Goal: Obtain resource: Download file/media

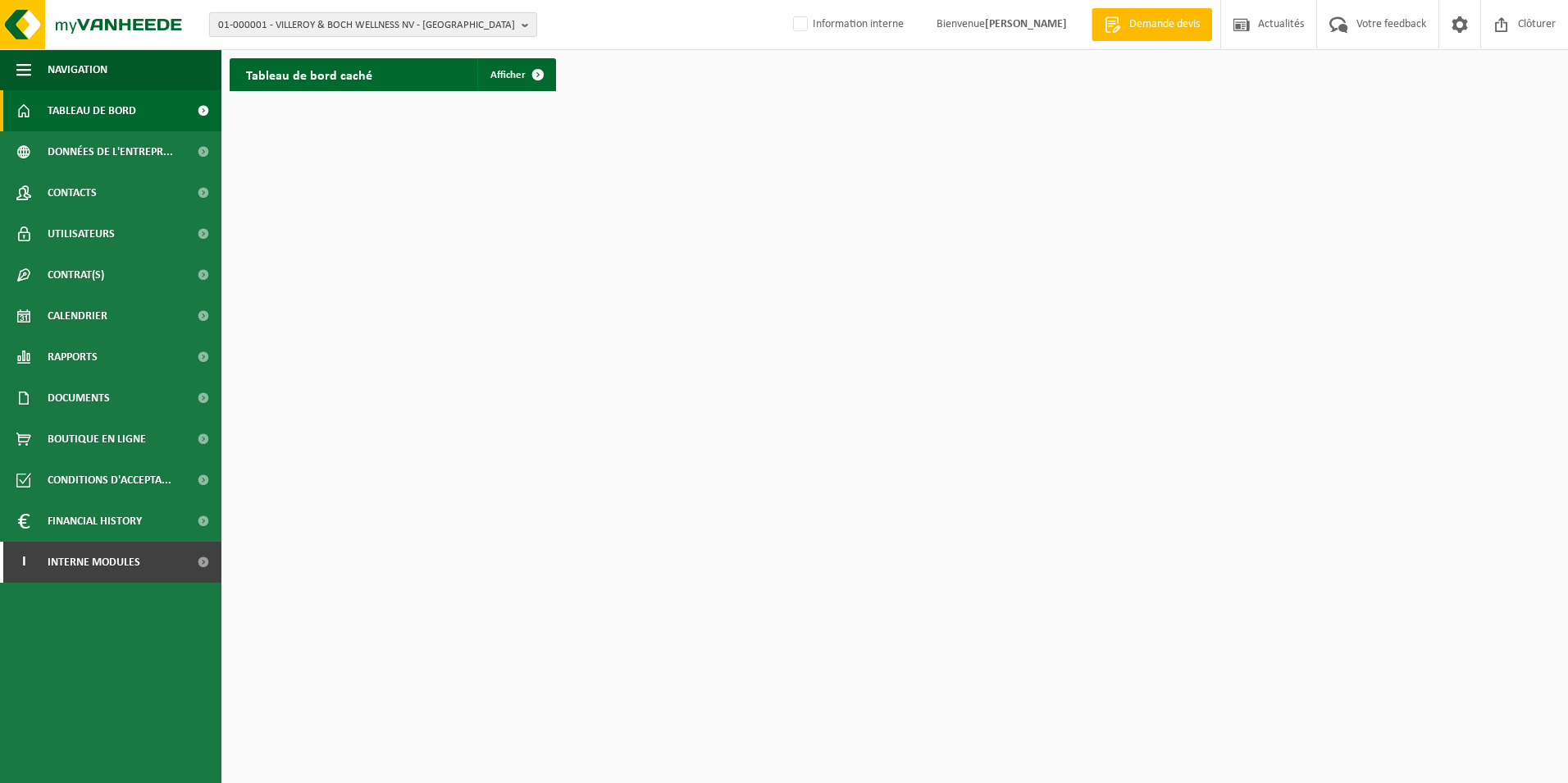
click at [493, 21] on span "01-000001 - VILLEROY & BOCH WELLNESS NV - ROESELARE" at bounding box center [367, 25] width 297 height 24
type input "S"
click at [255, 56] on input "text" at bounding box center [372, 50] width 320 height 20
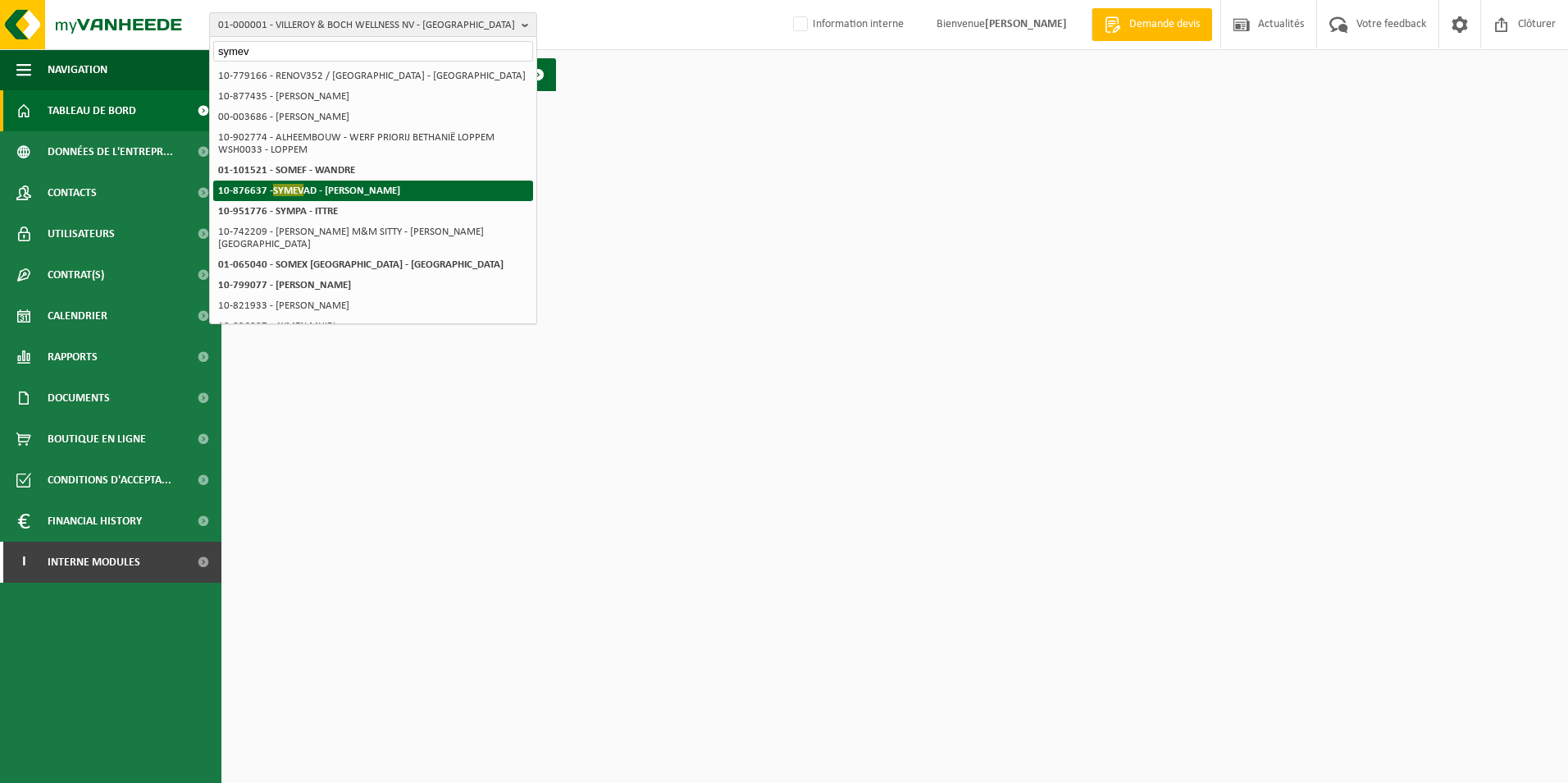
type input "symev"
click at [357, 196] on strong "10-876637 - SYMEV AD - EVIN MALMAISON" at bounding box center [310, 190] width 182 height 13
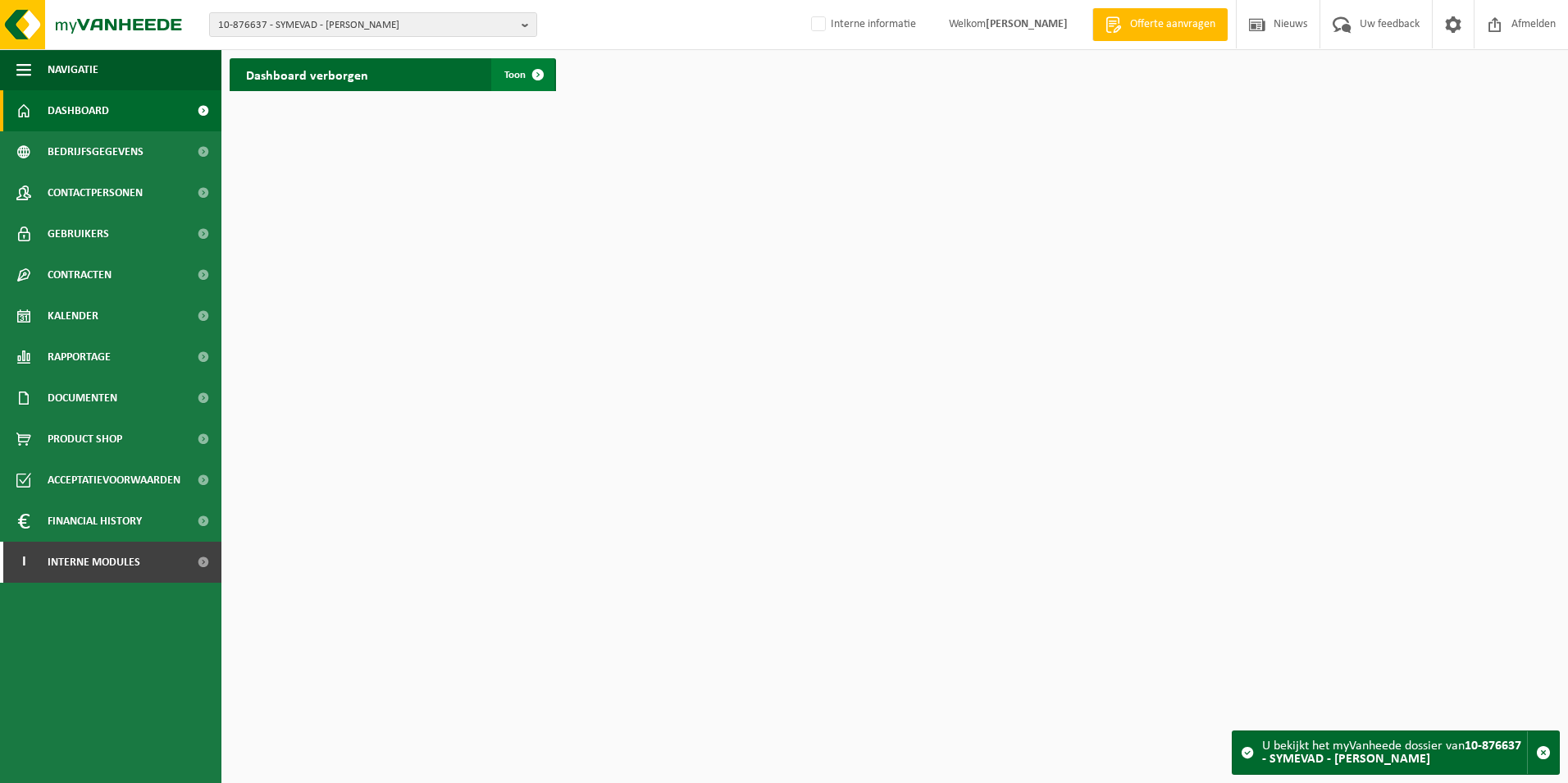
click at [513, 74] on span "Toon" at bounding box center [515, 75] width 21 height 11
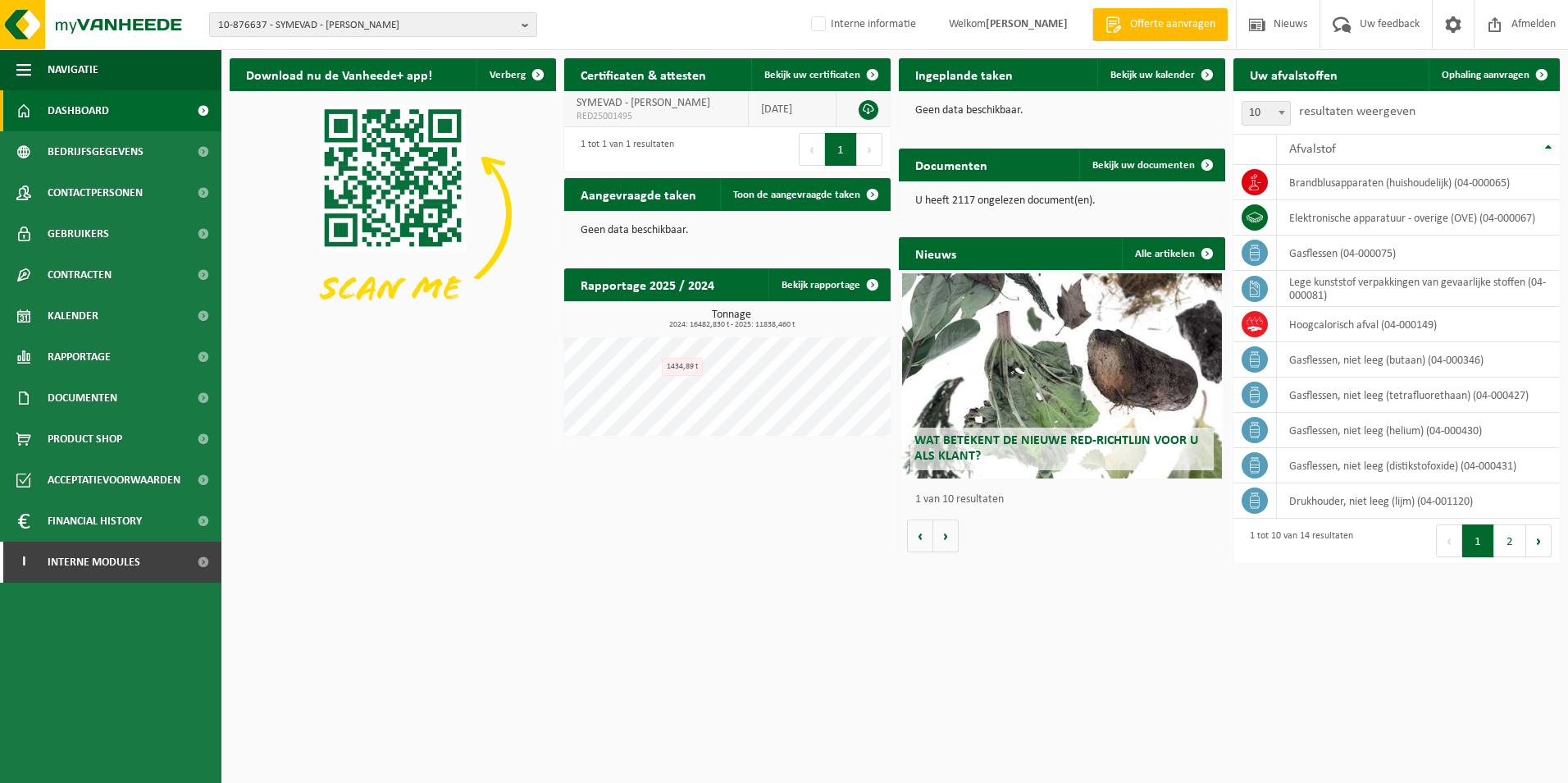
click at [866, 105] on link at bounding box center [869, 109] width 19 height 19
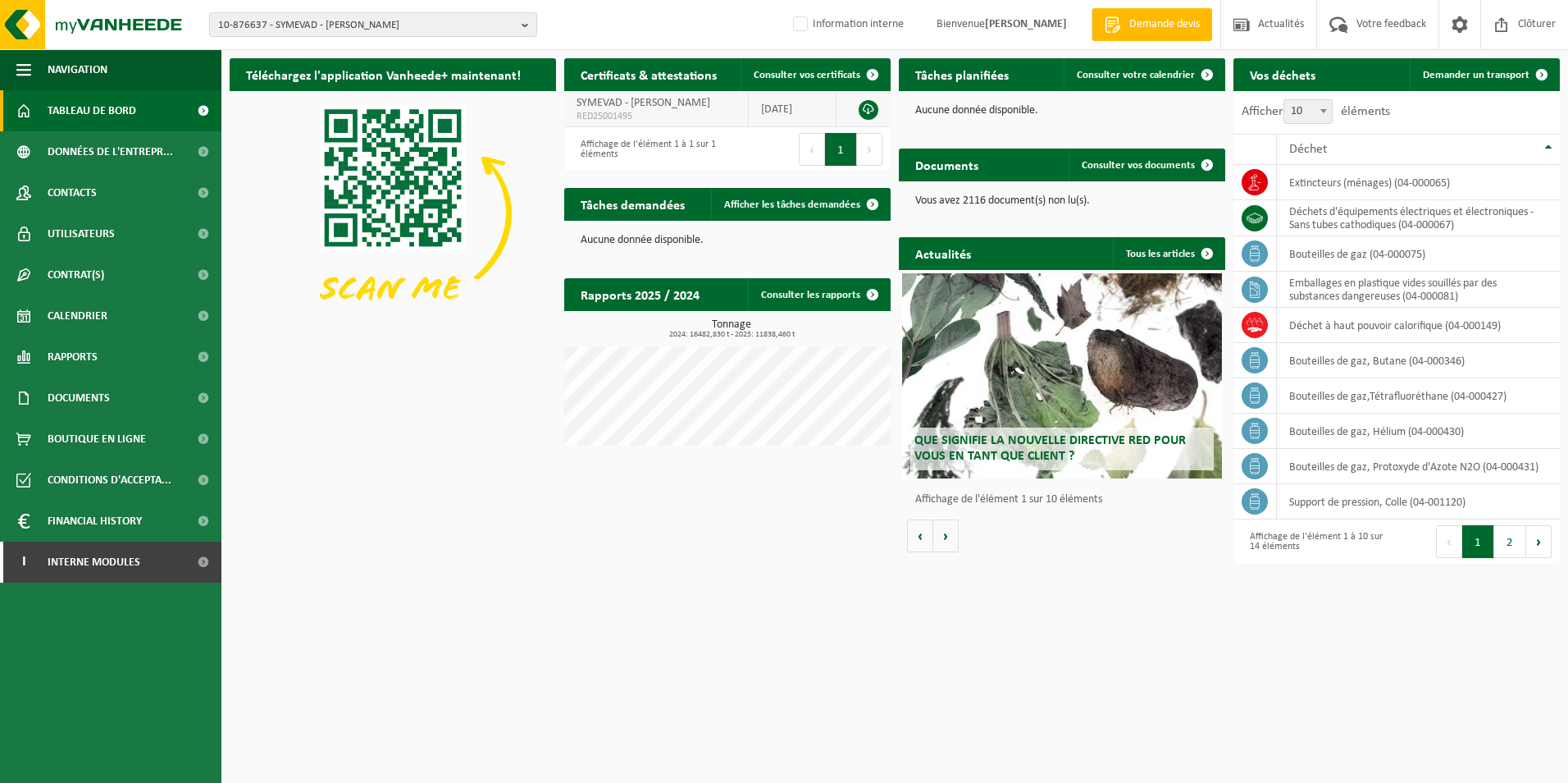
click at [872, 104] on link at bounding box center [869, 109] width 19 height 19
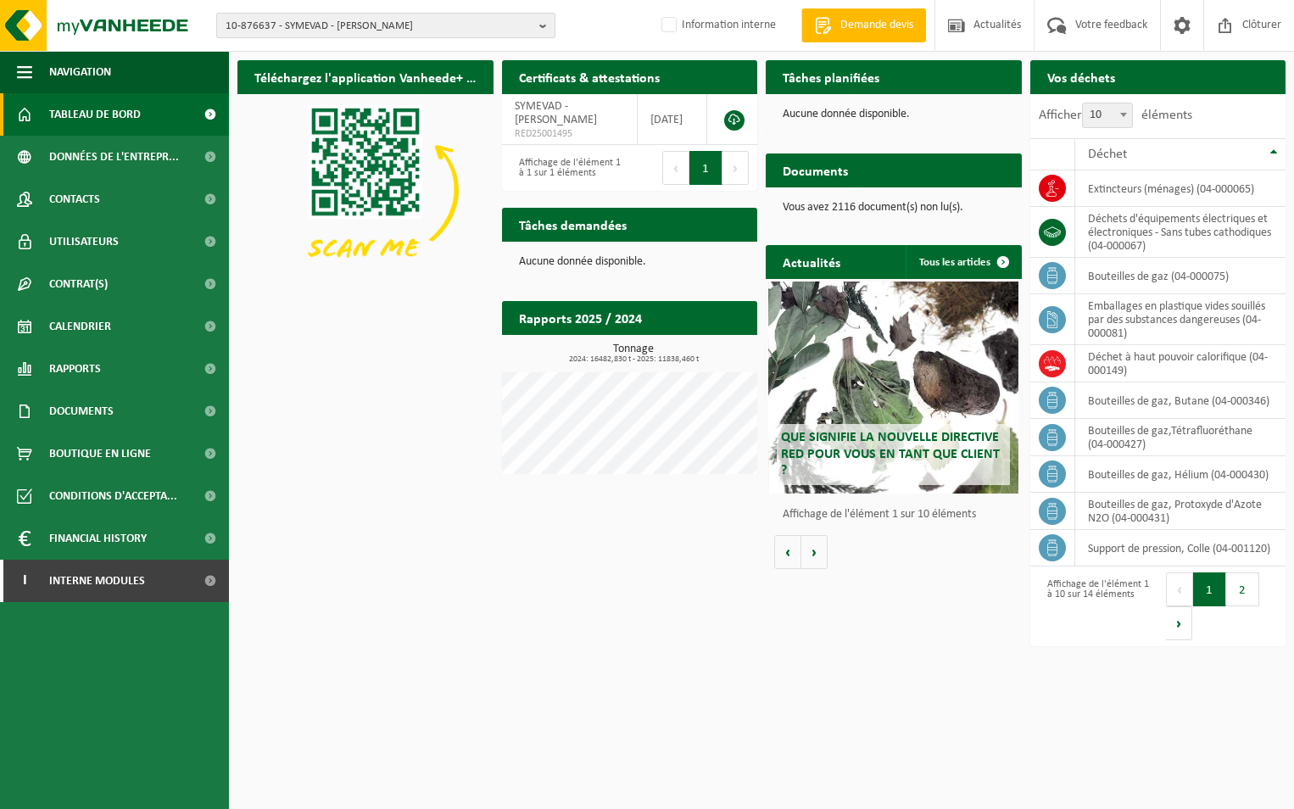
click at [400, 24] on span "10-876637 - SYMEVAD - [PERSON_NAME]" at bounding box center [379, 26] width 307 height 25
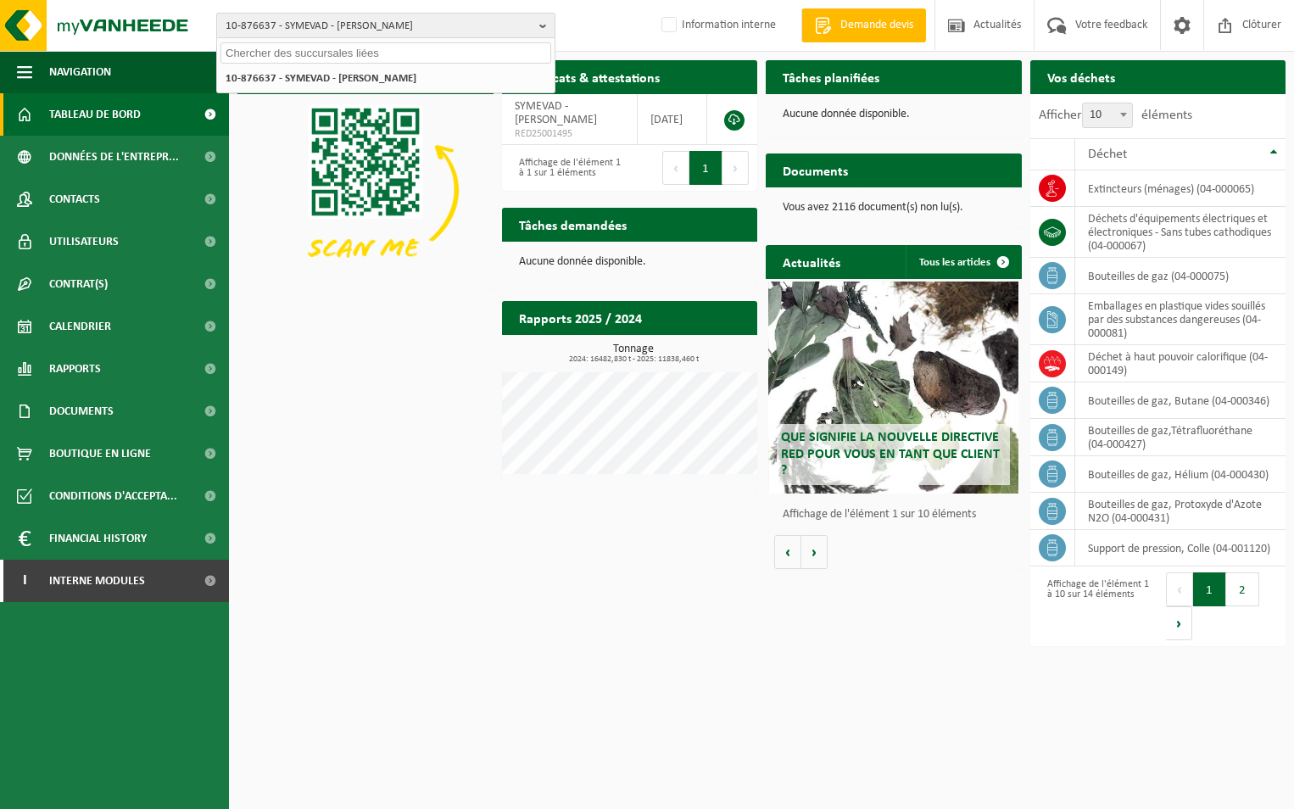
click at [482, 31] on span "10-876637 - SYMEVAD - [PERSON_NAME]" at bounding box center [379, 26] width 307 height 25
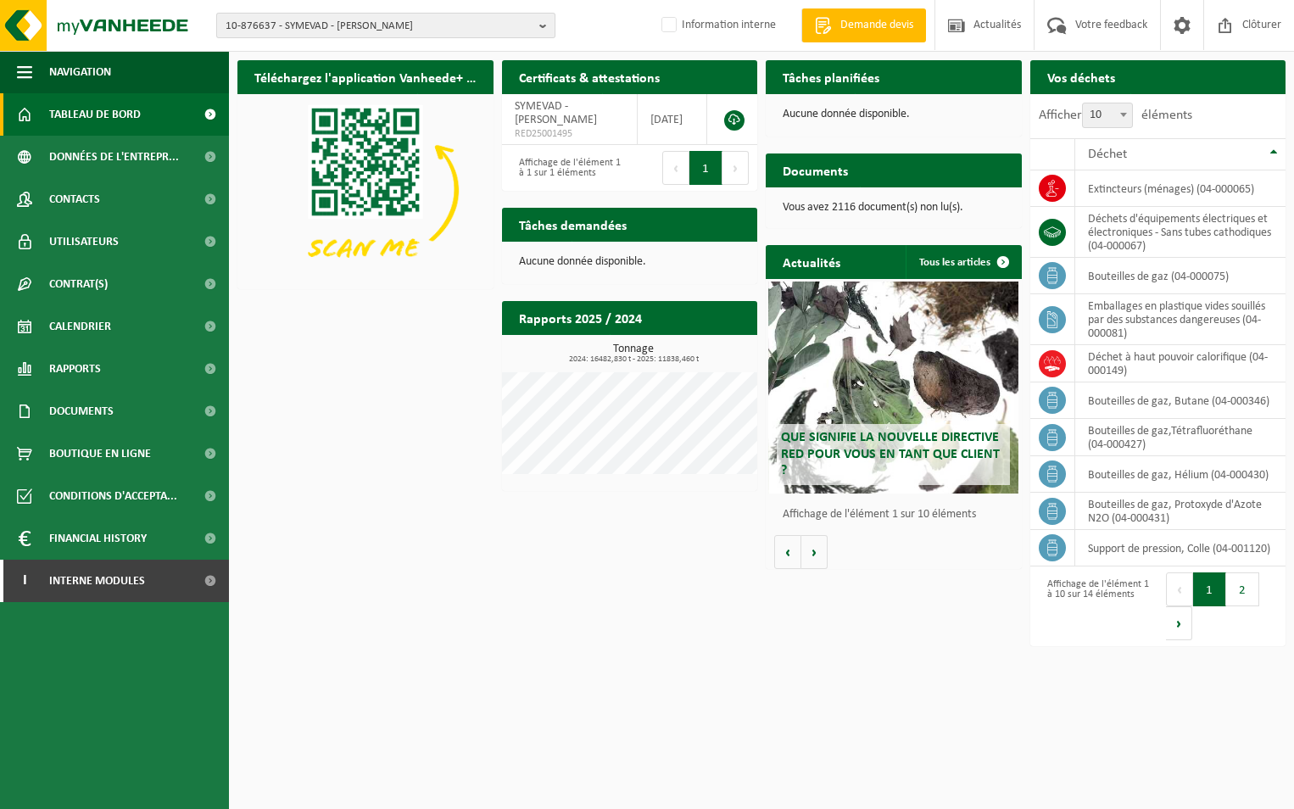
click at [482, 26] on span "10-876637 - SYMEVAD - [PERSON_NAME]" at bounding box center [379, 26] width 307 height 25
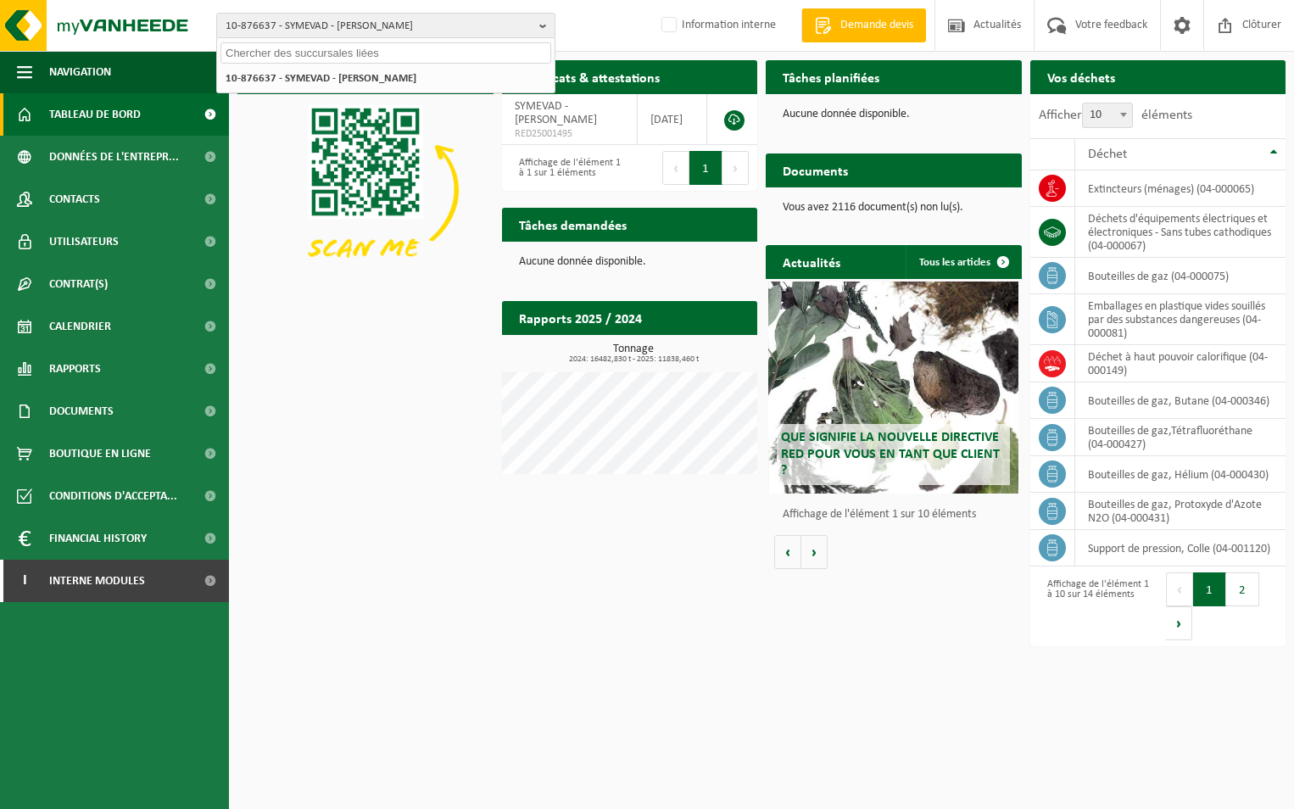
click at [436, 52] on input "text" at bounding box center [385, 52] width 331 height 21
paste input "01-075641"
type input "01-075641"
click at [465, 75] on li "01-075641 - ROYAL CANIN - LES RUES DES VIGNES" at bounding box center [385, 78] width 331 height 21
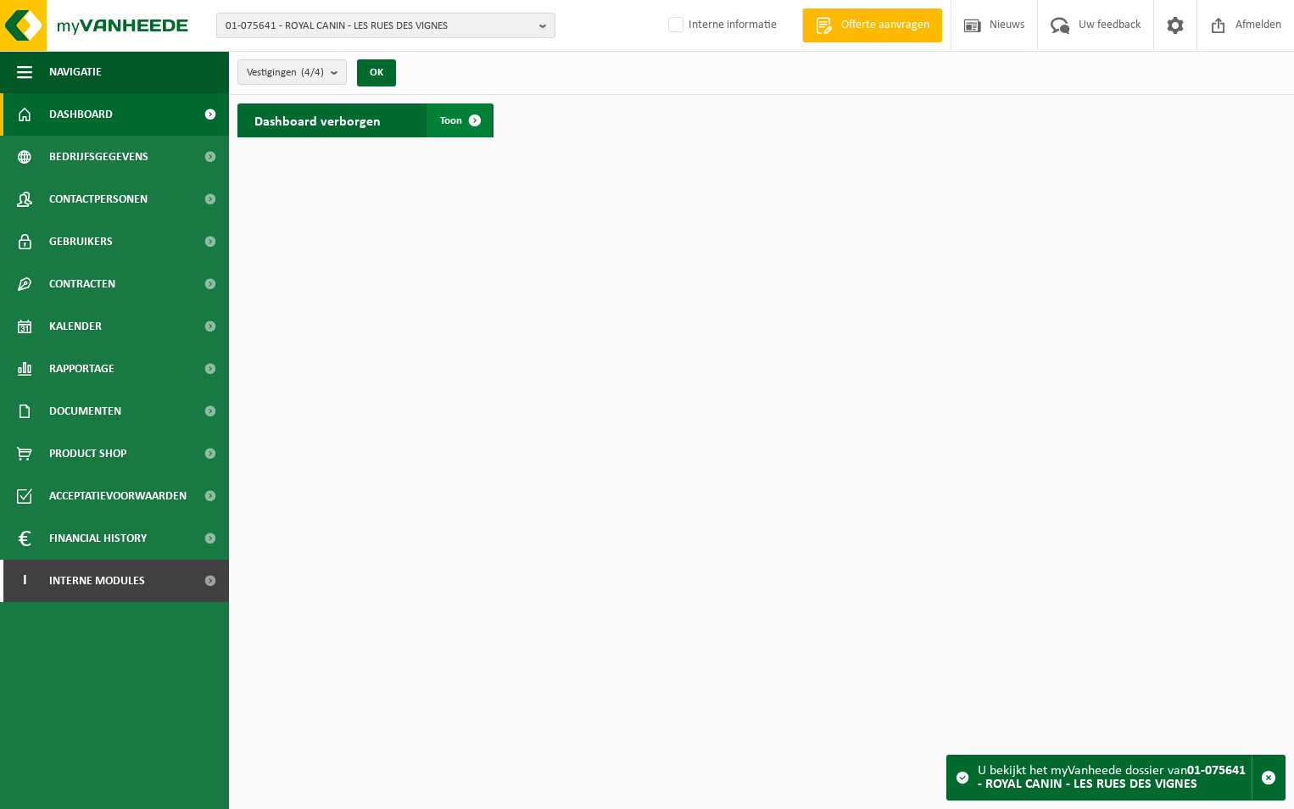
click at [455, 121] on span "Toon" at bounding box center [451, 120] width 22 height 11
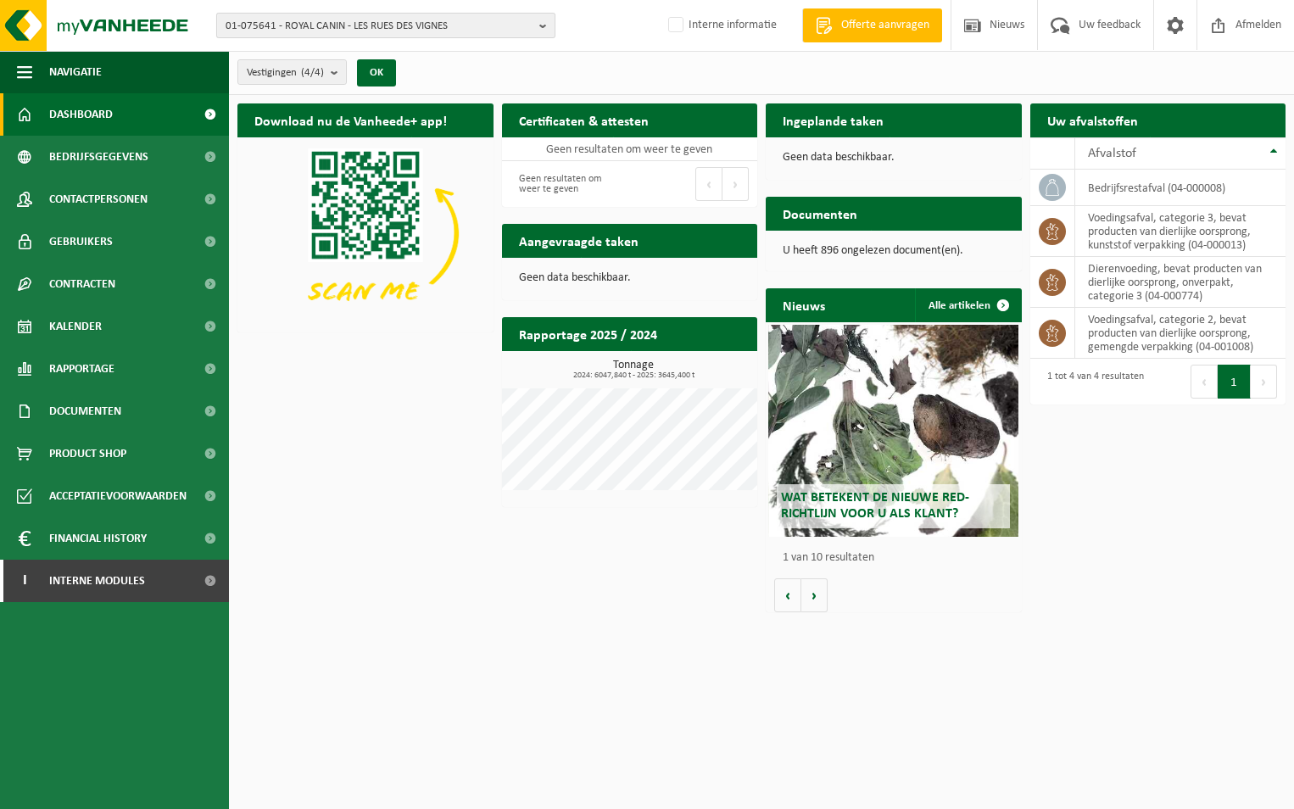
click at [539, 27] on b "button" at bounding box center [546, 26] width 15 height 24
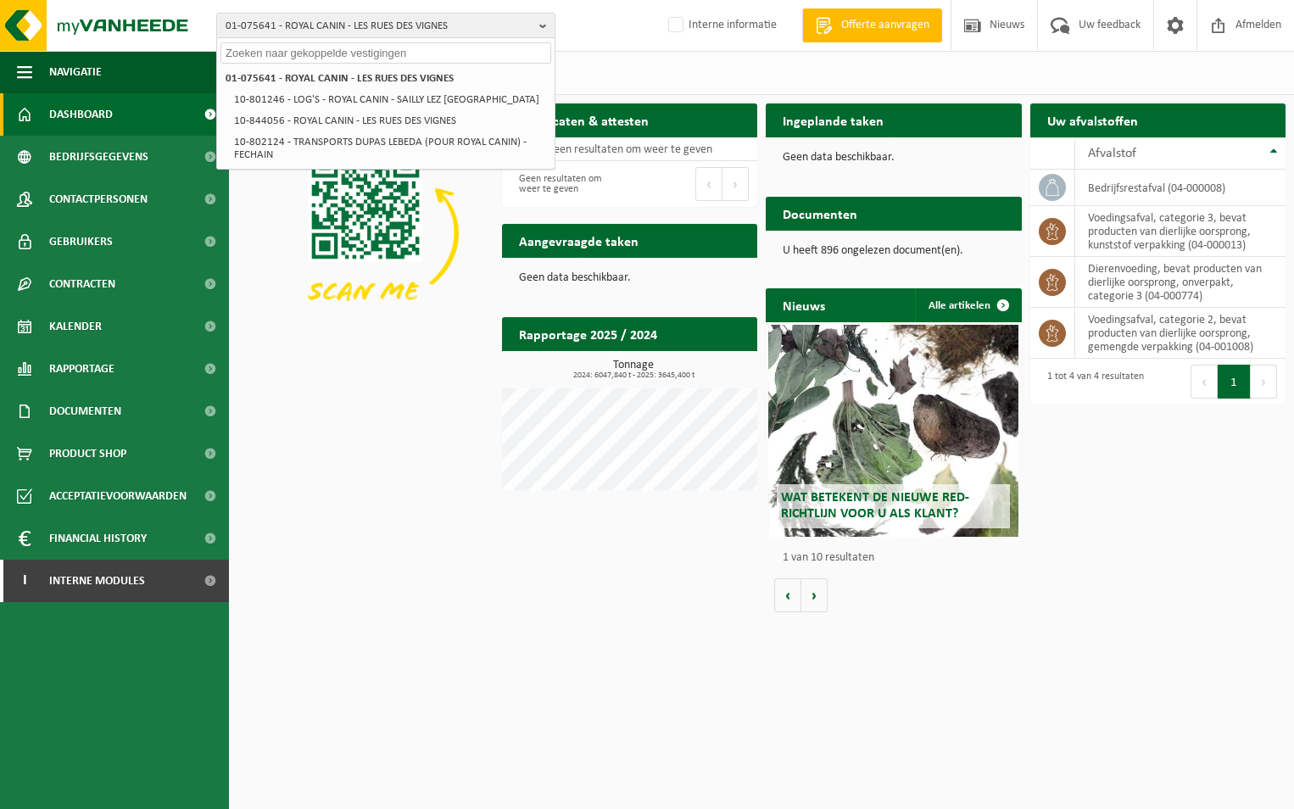
click at [452, 55] on input "text" at bounding box center [385, 52] width 331 height 21
paste input "10-724727"
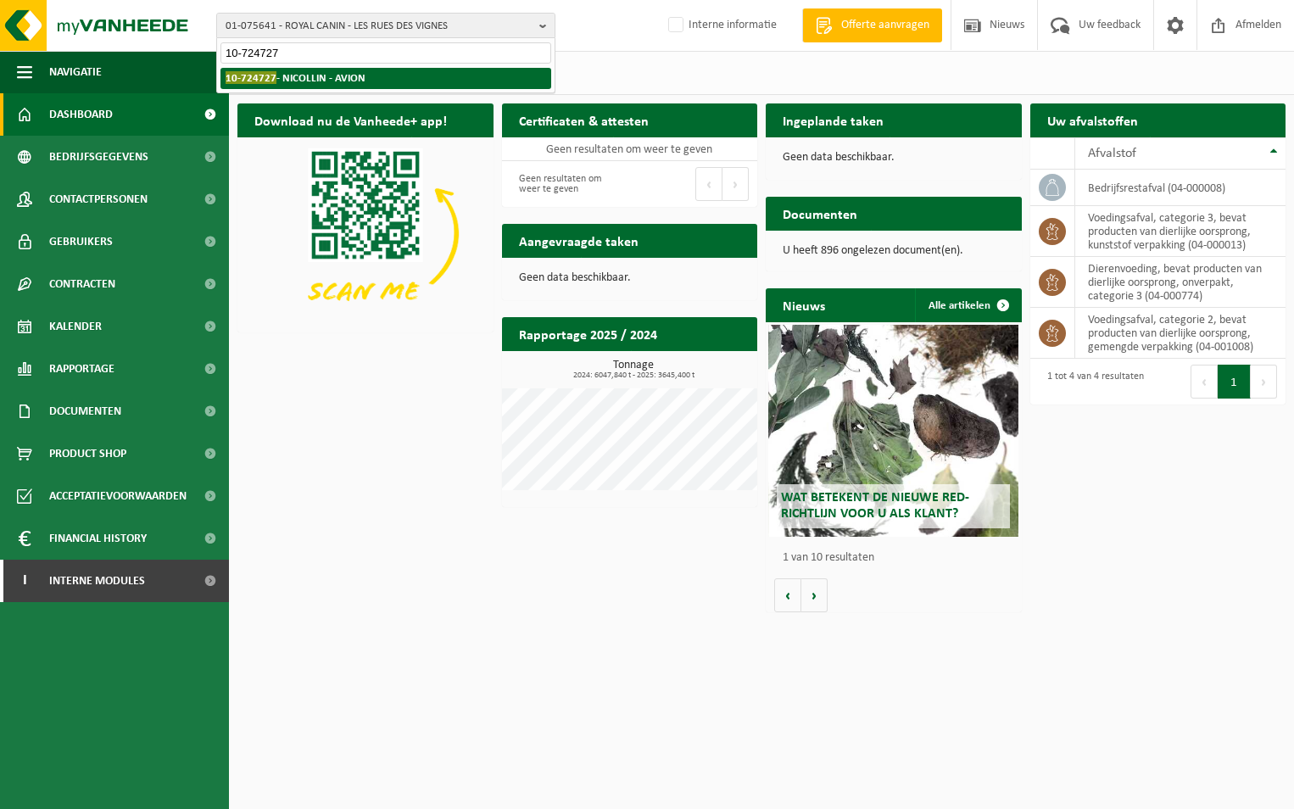
type input "10-724727"
click at [338, 69] on li "10-724727 - NICOLLIN - AVION" at bounding box center [385, 78] width 331 height 21
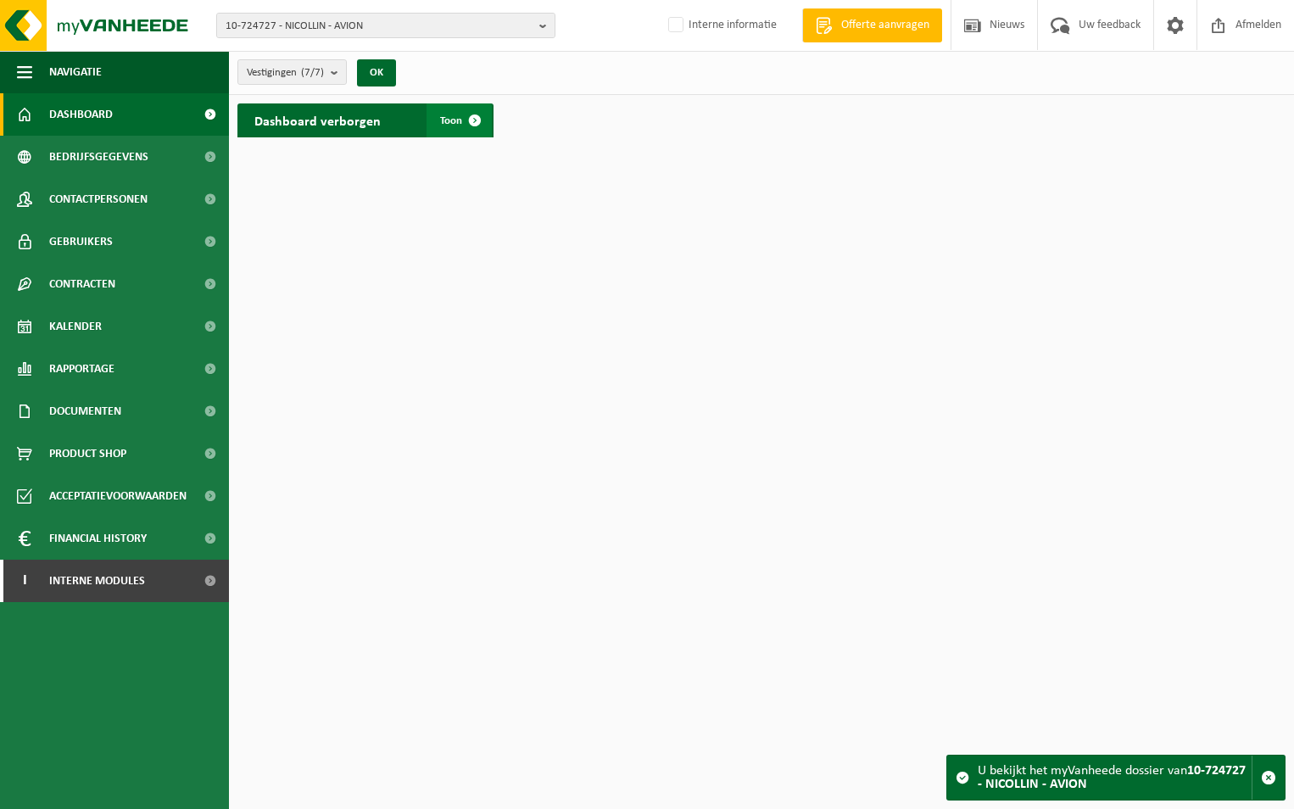
click at [453, 117] on span "Toon" at bounding box center [451, 120] width 22 height 11
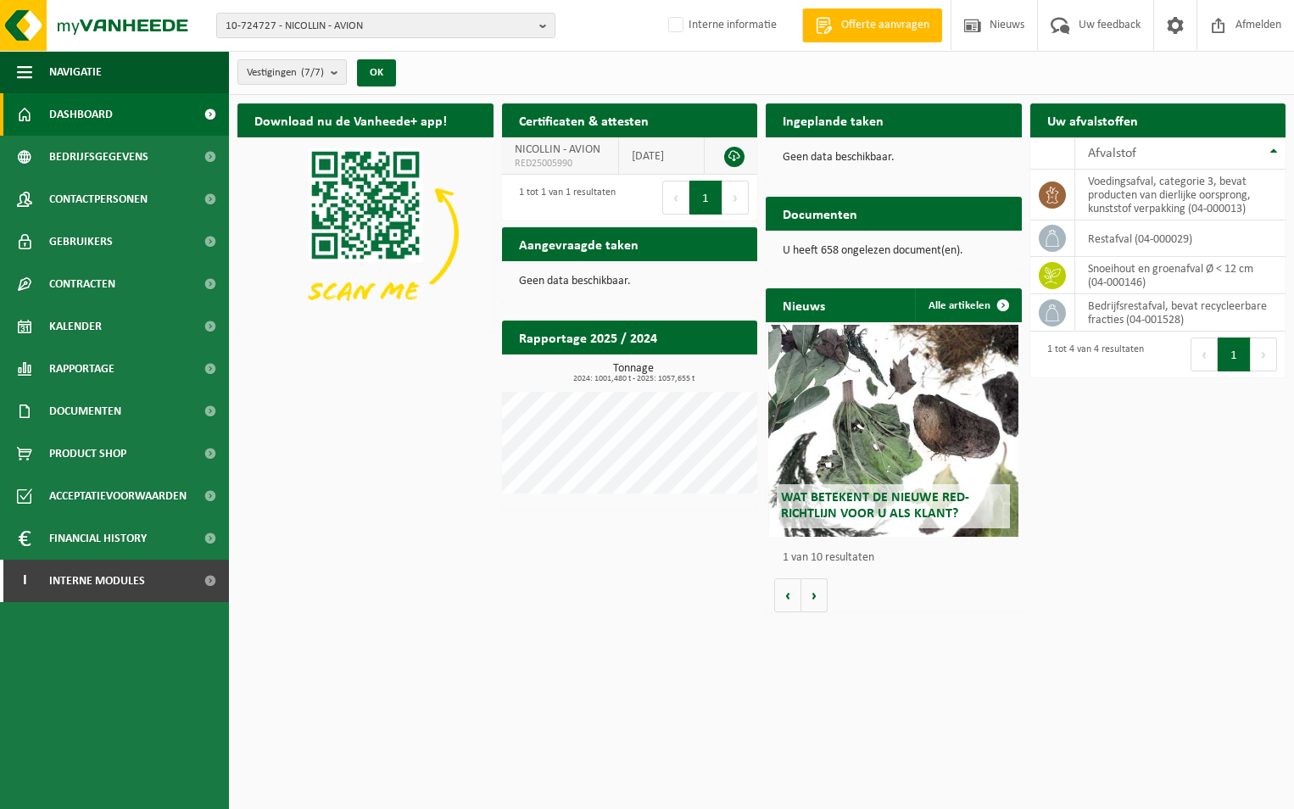
click at [741, 155] on link at bounding box center [734, 157] width 20 height 20
click at [467, 21] on span "10-724727 - NICOLLIN - AVION" at bounding box center [379, 26] width 307 height 25
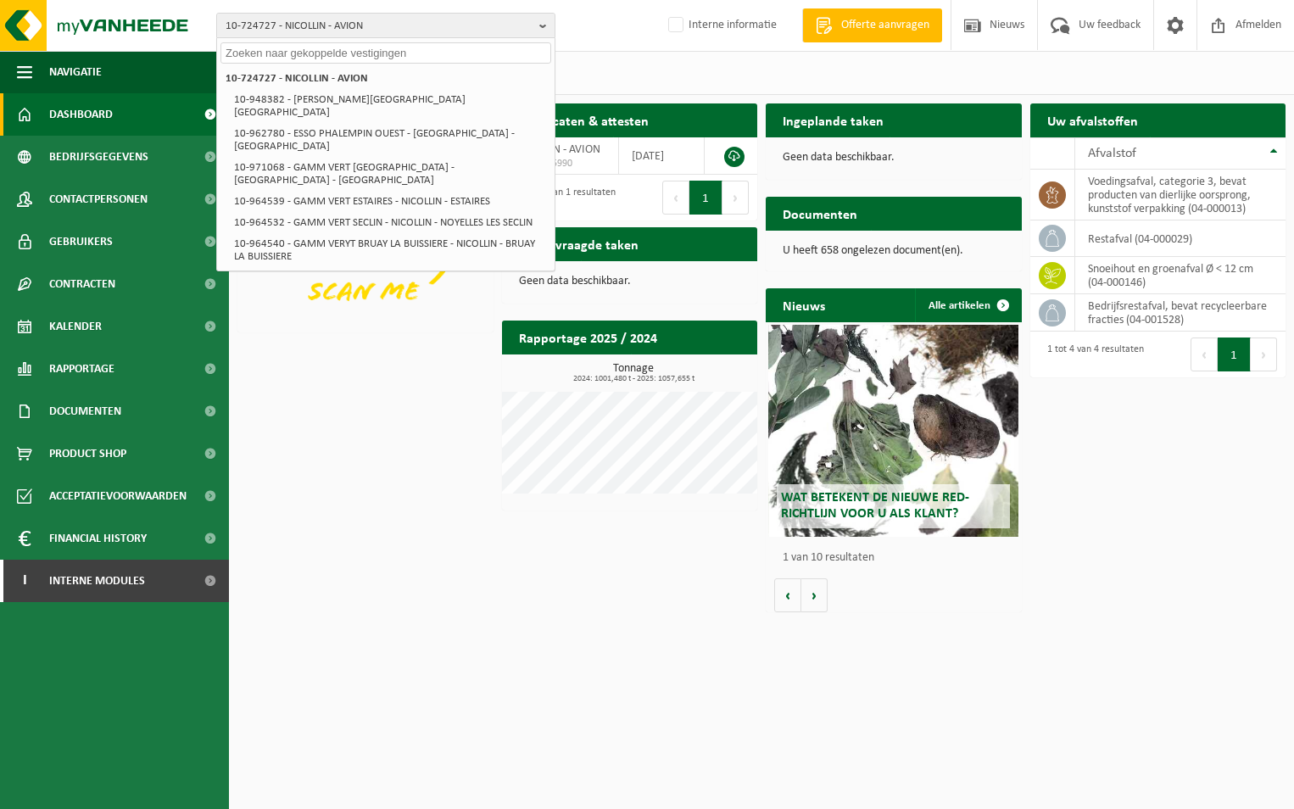
click at [405, 53] on input "text" at bounding box center [385, 52] width 331 height 21
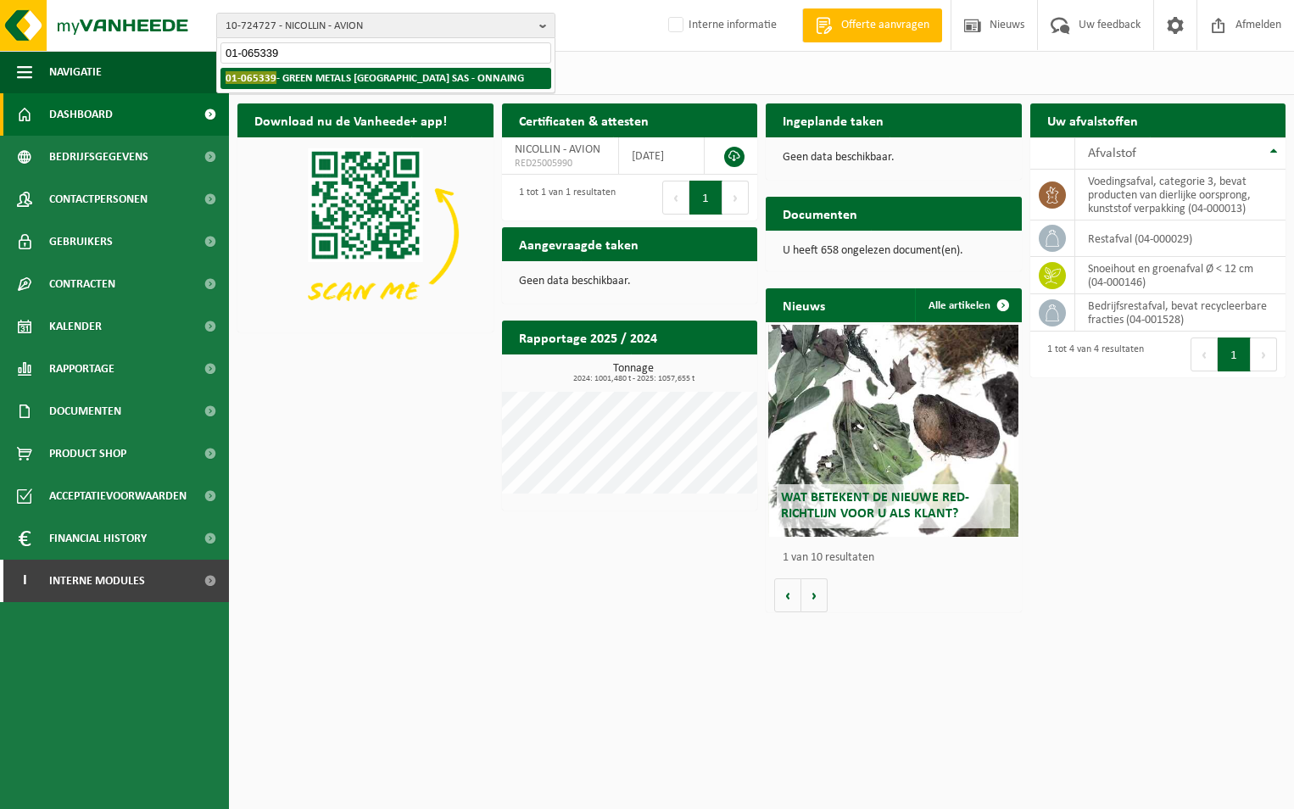
type input "01-065339"
click at [394, 76] on strong "01-065339 - GREEN METALS FRANCE SAS - ONNAING" at bounding box center [375, 77] width 298 height 13
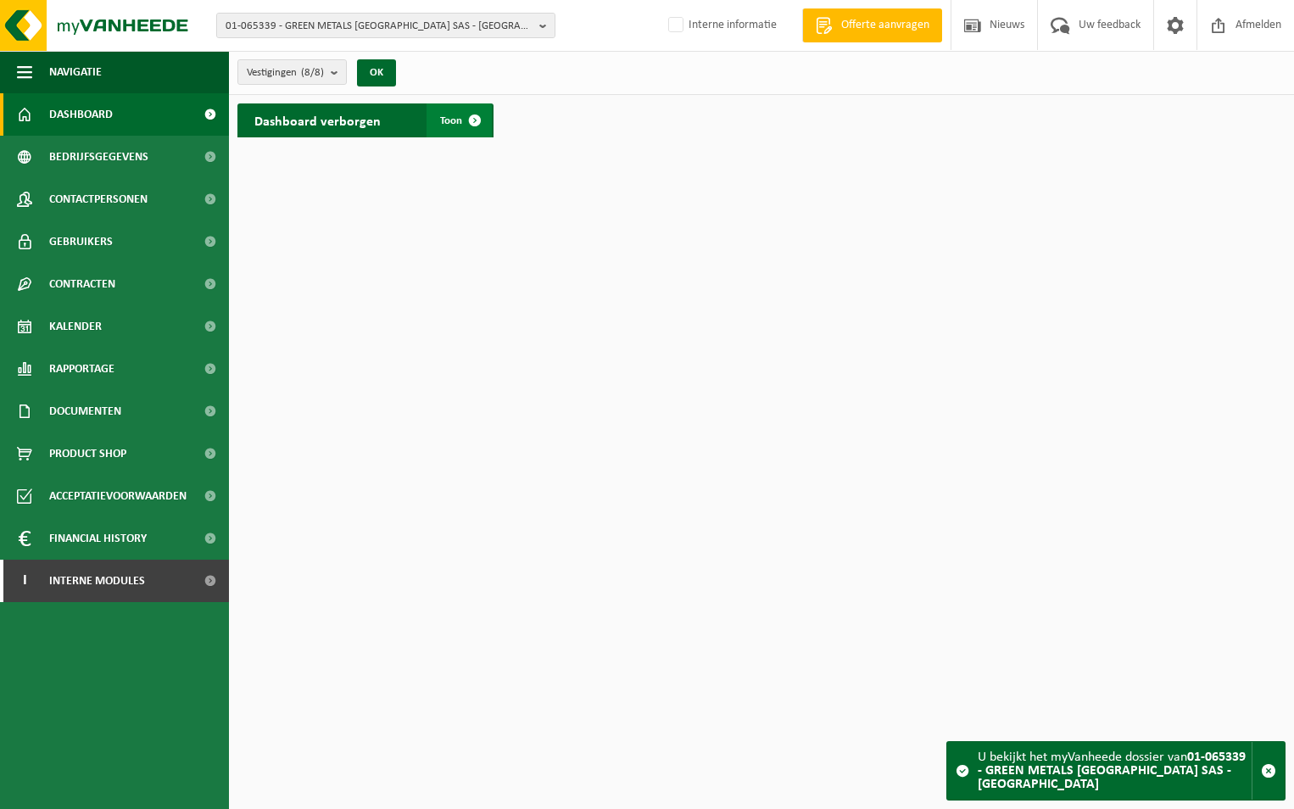
click at [445, 119] on span "Toon" at bounding box center [451, 120] width 22 height 11
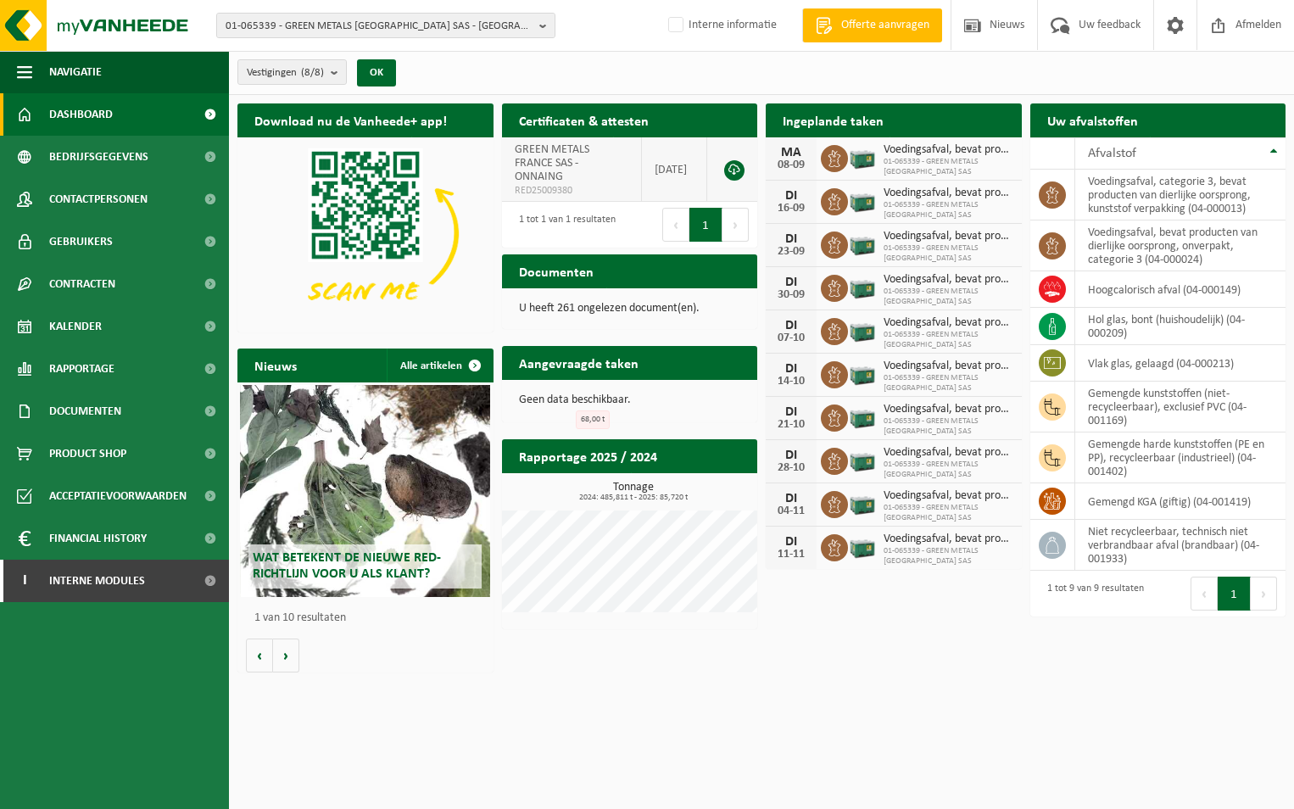
click at [733, 170] on link at bounding box center [734, 170] width 20 height 20
